Goal: Find contact information: Find contact information

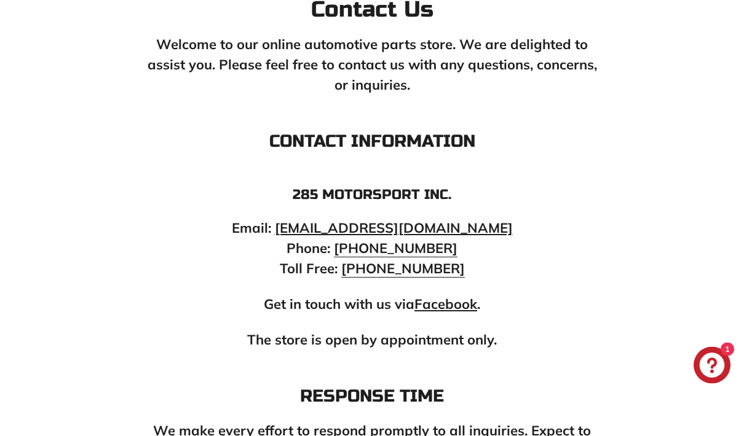
scroll to position [235, 0]
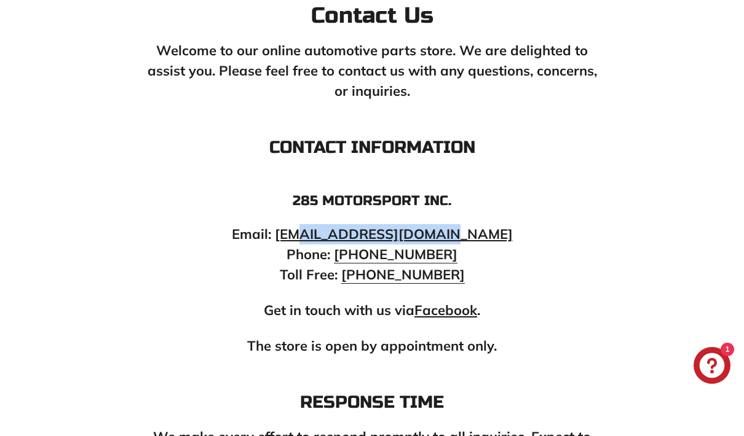
drag, startPoint x: 478, startPoint y: 242, endPoint x: 326, endPoint y: 238, distance: 151.8
click at [326, 238] on p "Email: info@285motorsport.com Phone: (450) 363-1557 Toll Free: 1-877-513-3094" at bounding box center [371, 254] width 455 height 61
click at [310, 231] on link "[EMAIL_ADDRESS][DOMAIN_NAME]" at bounding box center [394, 234] width 238 height 17
copy p "[EMAIL_ADDRESS][DOMAIN_NAME]"
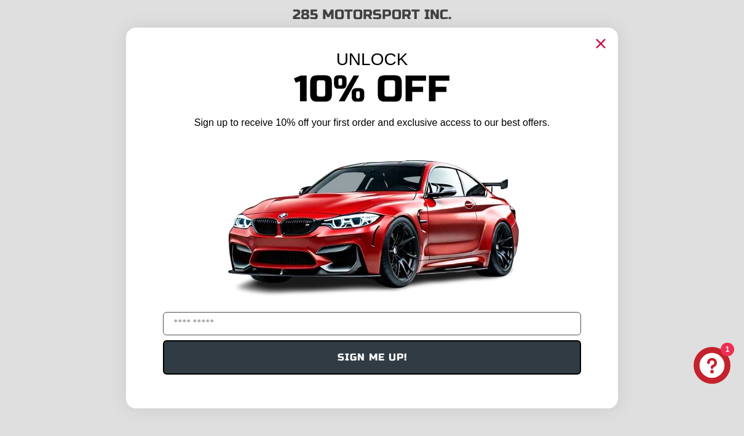
scroll to position [489, 0]
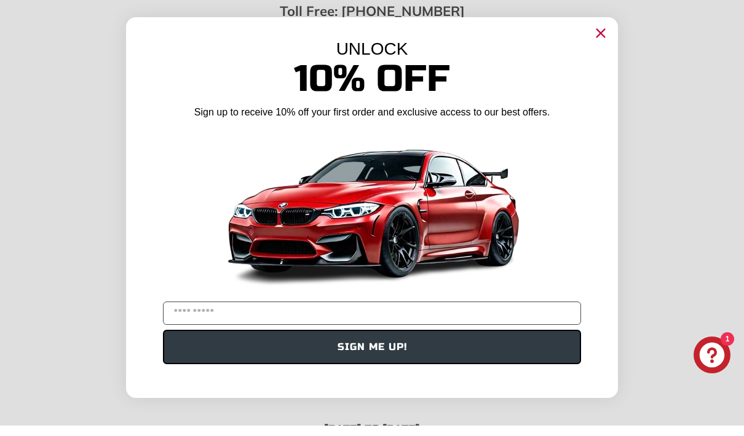
click at [604, 50] on div "UNLOCK" at bounding box center [372, 60] width 492 height 20
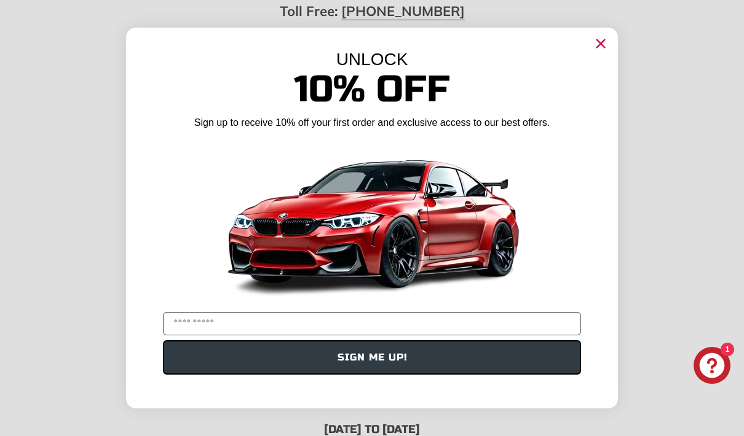
click at [605, 39] on circle "Close dialog" at bounding box center [600, 43] width 18 height 18
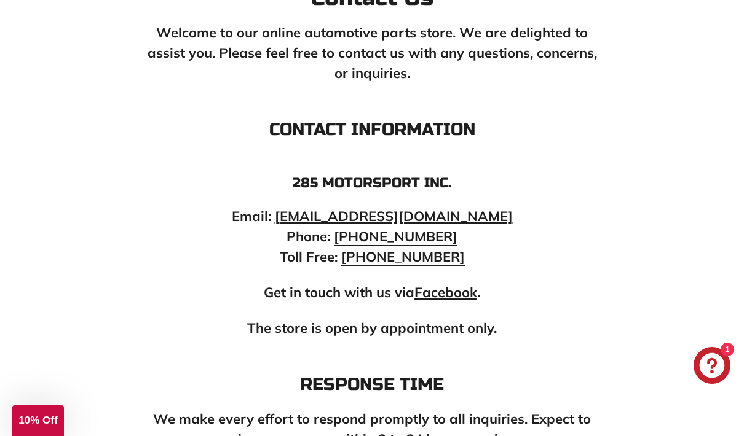
scroll to position [0, 0]
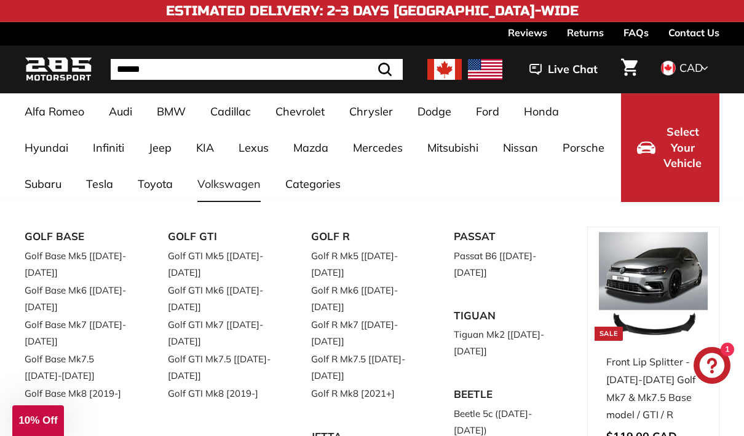
click at [244, 194] on link "Volkswagen" at bounding box center [229, 184] width 88 height 36
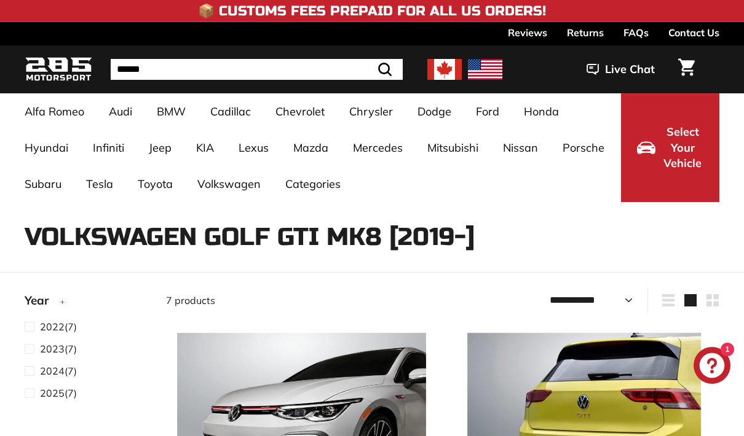
select select "**********"
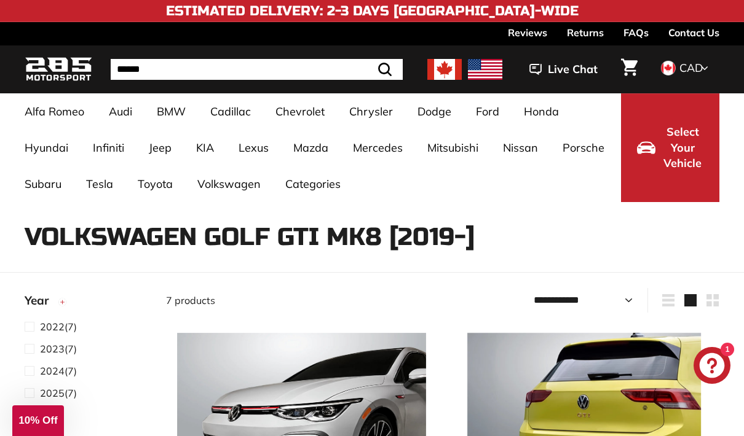
click at [693, 40] on link "Contact Us" at bounding box center [693, 32] width 51 height 21
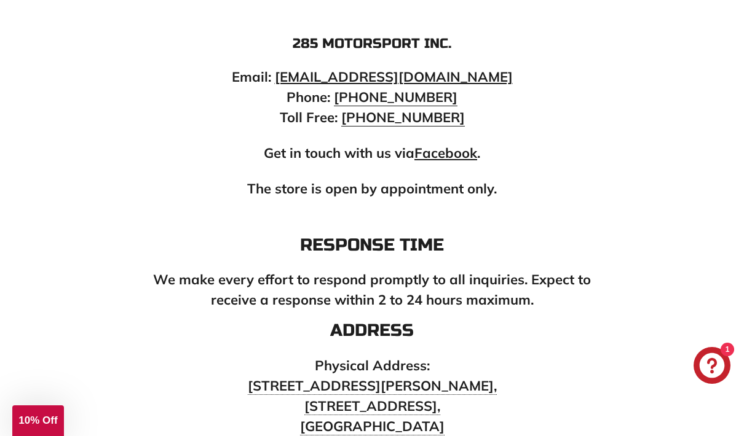
scroll to position [391, 0]
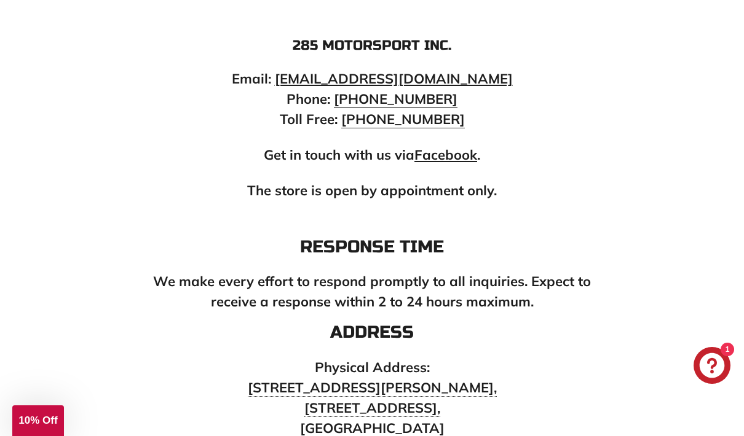
click at [463, 158] on strong "Facebook" at bounding box center [445, 154] width 63 height 17
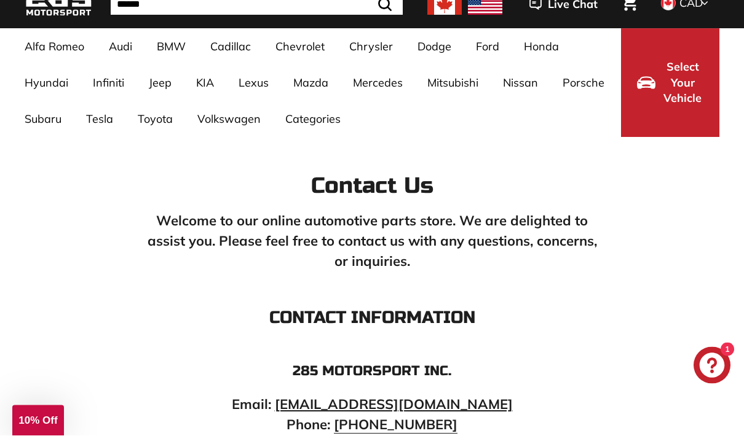
scroll to position [0, 0]
